Goal: Information Seeking & Learning: Learn about a topic

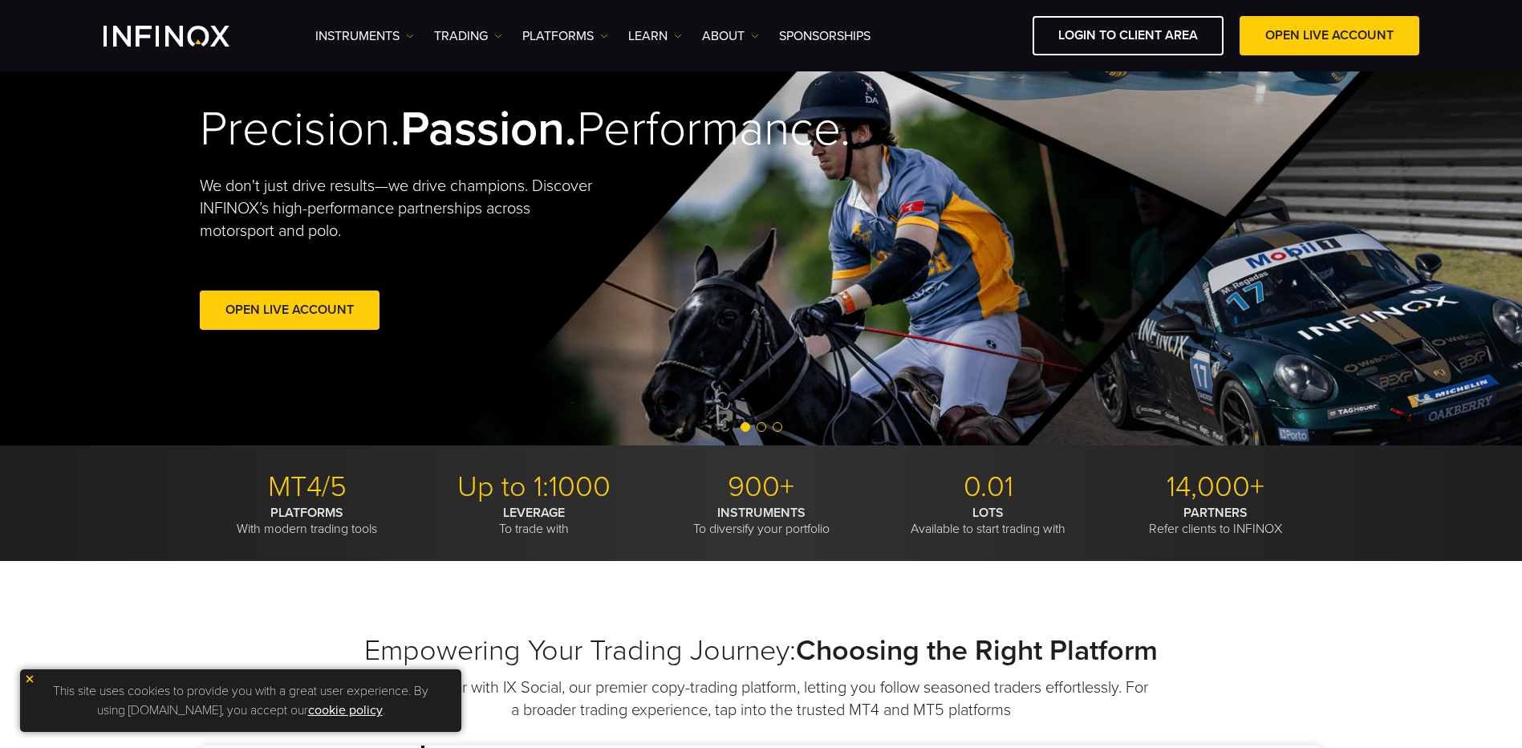
scroll to position [160, 0]
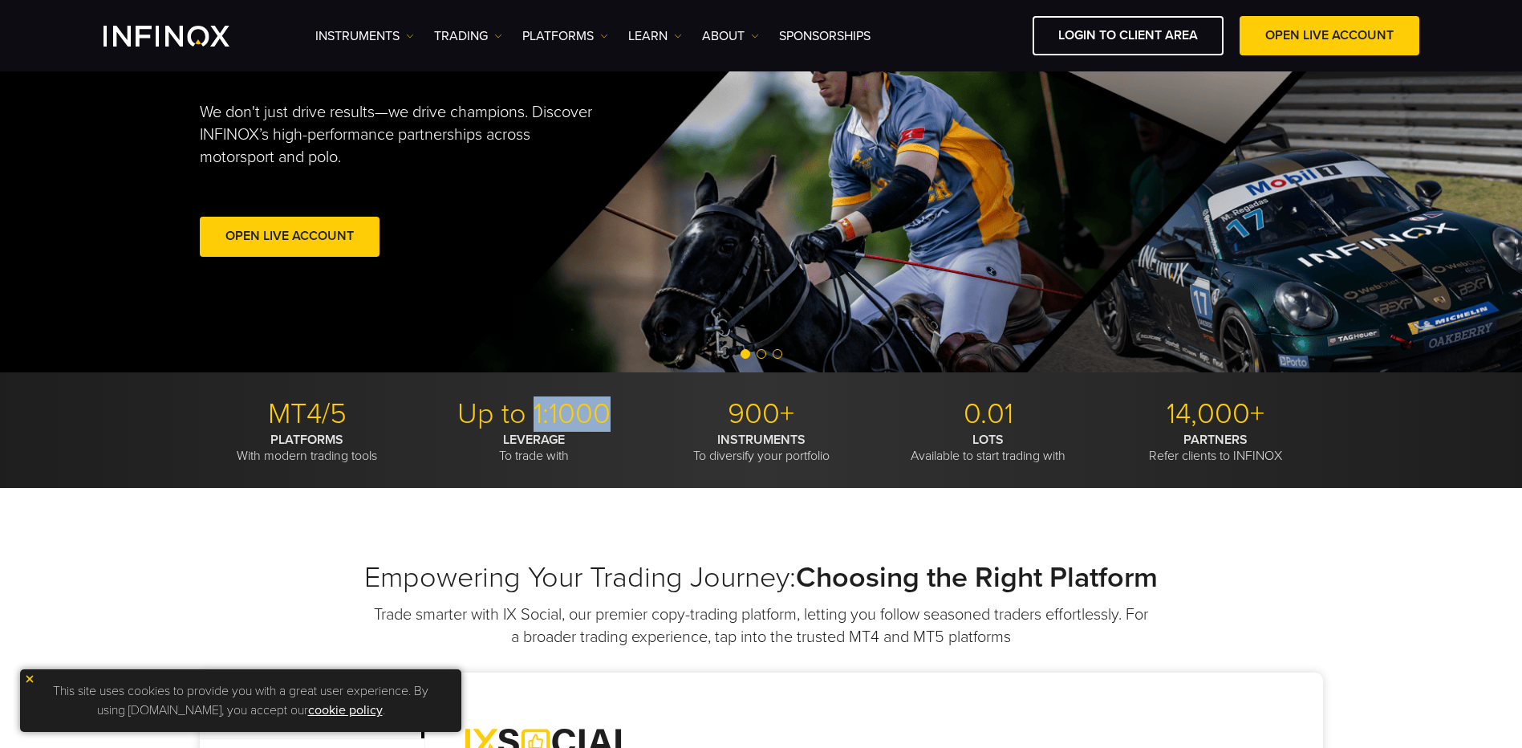
click at [562, 412] on p "Up to 1:1000" at bounding box center [534, 413] width 215 height 35
drag, startPoint x: 562, startPoint y: 412, endPoint x: 576, endPoint y: 414, distance: 14.5
click at [576, 414] on p "Up to 1:1000" at bounding box center [534, 413] width 215 height 35
drag, startPoint x: 606, startPoint y: 412, endPoint x: 541, endPoint y: 412, distance: 65.8
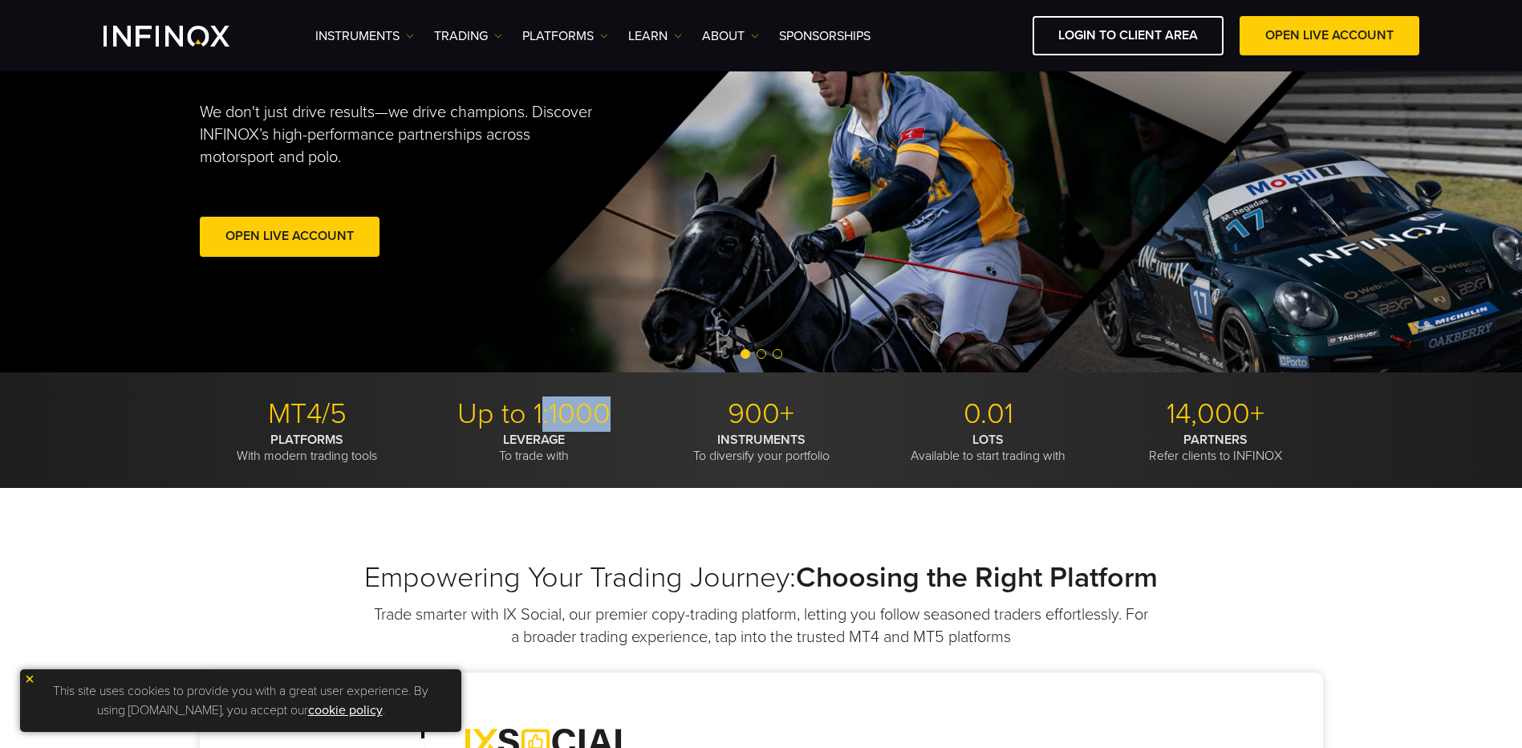
click at [541, 412] on p "Up to 1:1000" at bounding box center [534, 413] width 215 height 35
click at [538, 410] on p "Up to 1:1000" at bounding box center [534, 413] width 215 height 35
drag, startPoint x: 538, startPoint y: 410, endPoint x: 603, endPoint y: 418, distance: 66.3
click at [603, 418] on p "Up to 1:1000" at bounding box center [534, 413] width 215 height 35
drag, startPoint x: 603, startPoint y: 418, endPoint x: 593, endPoint y: 474, distance: 57.1
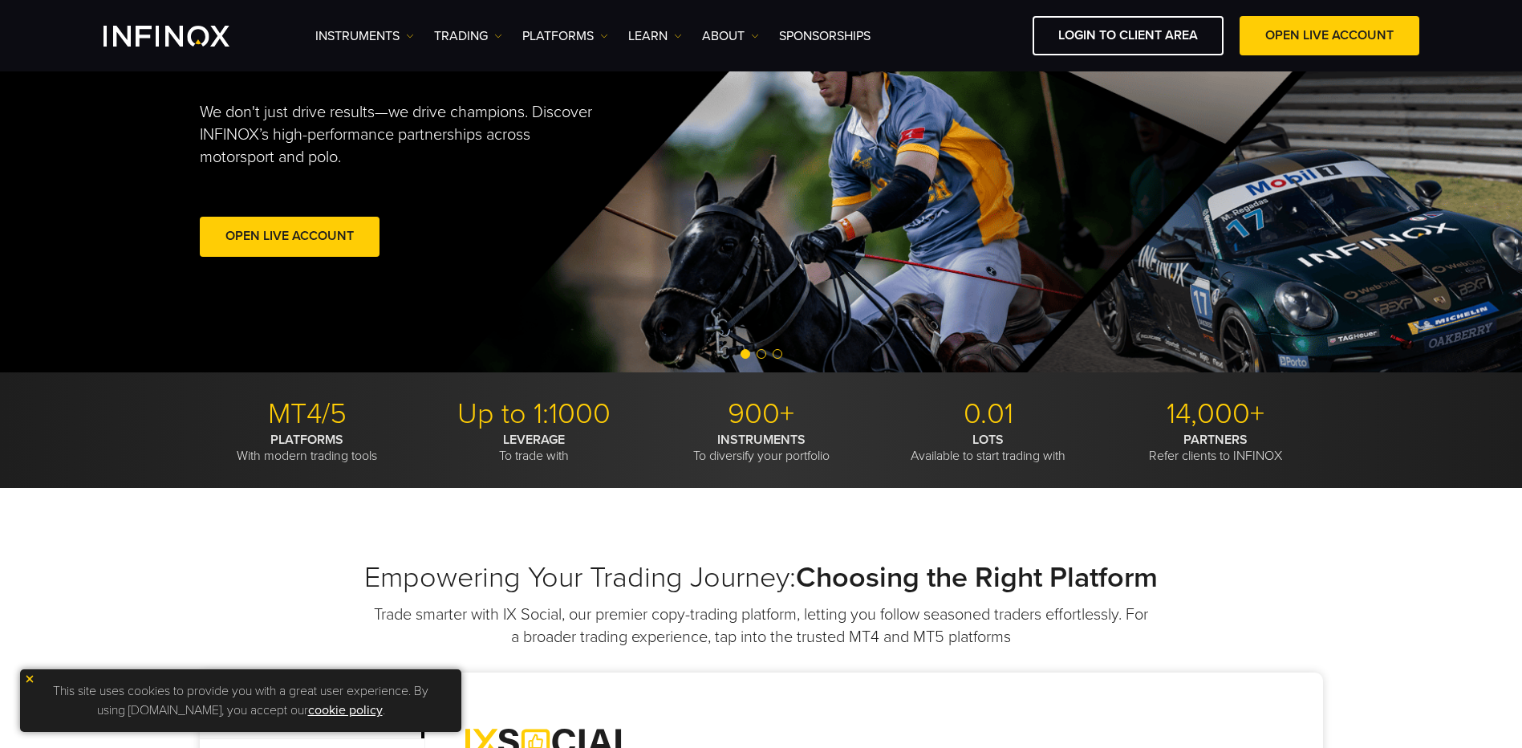
click at [593, 474] on div "MT4/5 PLATFORMS With modern trading tools Up to 1:1000 LEVERAGE To trade with 9…" at bounding box center [761, 430] width 1522 height 116
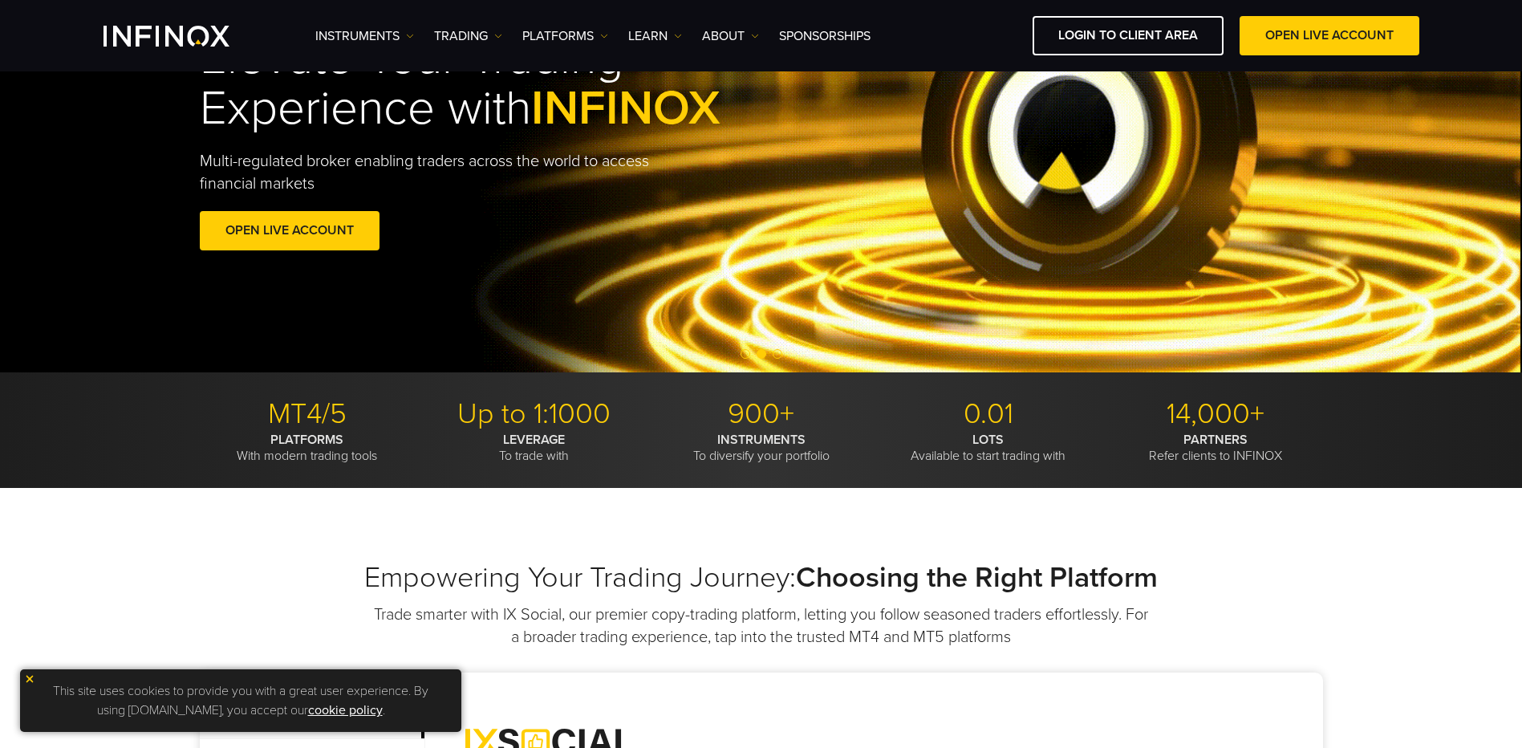
click at [606, 429] on p "Up to 1:1000" at bounding box center [534, 413] width 215 height 35
